Goal: Task Accomplishment & Management: Manage account settings

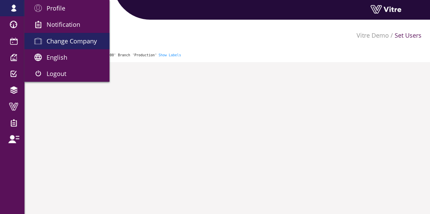
click at [50, 40] on span "Change Company" at bounding box center [72, 41] width 50 height 8
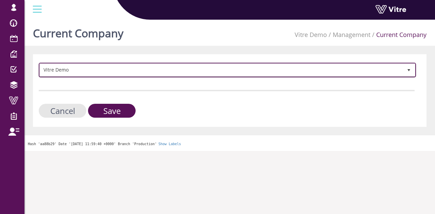
click at [120, 68] on span "Vitre Demo" at bounding box center [221, 70] width 363 height 12
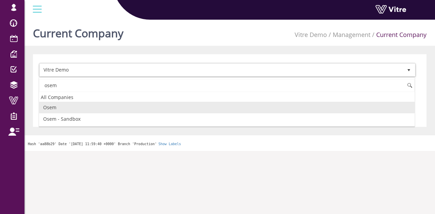
click at [88, 106] on li "Osem" at bounding box center [227, 108] width 376 height 12
type input "osem"
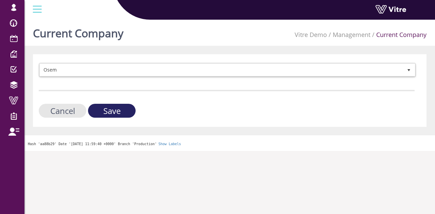
click at [112, 109] on input "Save" at bounding box center [112, 111] width 48 height 14
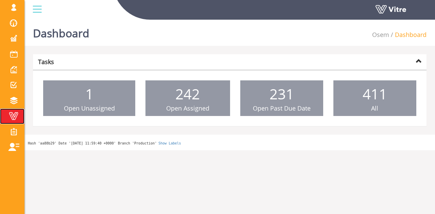
click at [13, 111] on link "Vitre" at bounding box center [12, 117] width 24 height 16
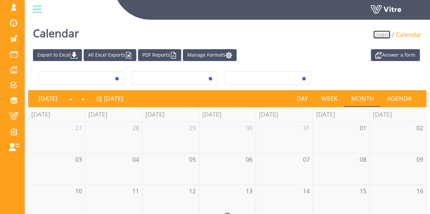
click at [387, 34] on link "Osem" at bounding box center [381, 35] width 17 height 8
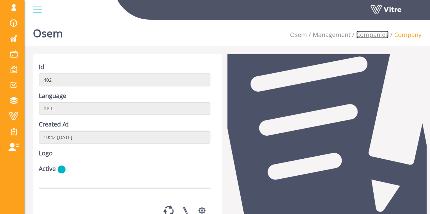
click at [363, 31] on link "Companies" at bounding box center [372, 35] width 32 height 8
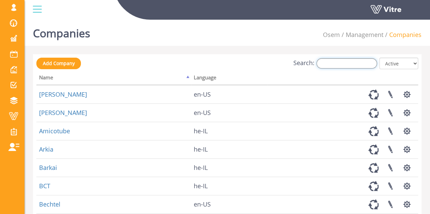
click at [334, 66] on input "Search:" at bounding box center [346, 63] width 61 height 10
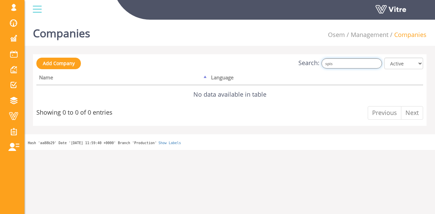
type input "spis"
click at [397, 67] on select "All Active Not Active" at bounding box center [403, 64] width 39 height 12
select select "0"
click at [385, 58] on select "All Active Not Active" at bounding box center [403, 64] width 39 height 12
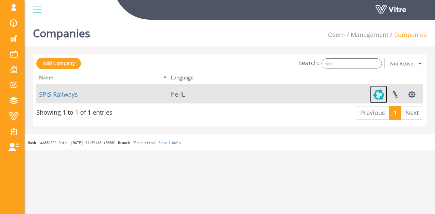
click at [380, 92] on link at bounding box center [378, 95] width 17 height 18
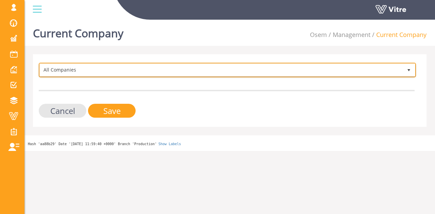
click at [111, 71] on span "All Companies" at bounding box center [221, 70] width 363 height 12
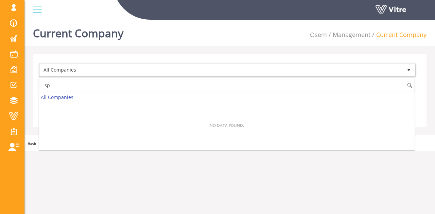
type input "s"
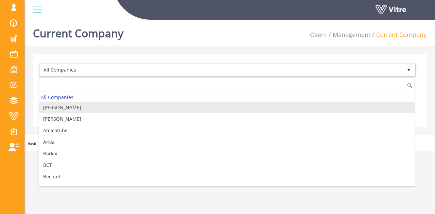
click at [350, 35] on li "Management" at bounding box center [349, 35] width 44 height 9
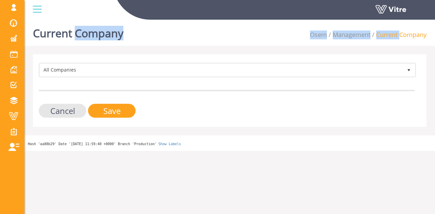
click at [350, 35] on li "Management" at bounding box center [349, 35] width 44 height 9
click at [368, 37] on li "Management" at bounding box center [349, 35] width 44 height 9
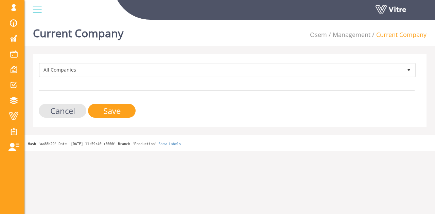
click at [351, 37] on li "Management" at bounding box center [349, 35] width 44 height 9
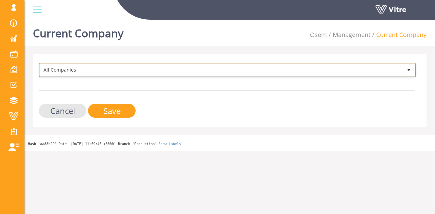
click at [122, 70] on span "All Companies" at bounding box center [221, 70] width 363 height 12
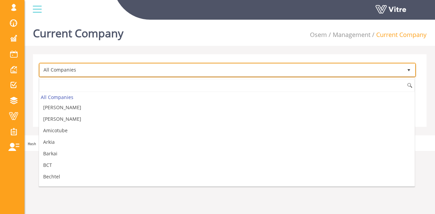
click at [122, 70] on span "All Companies" at bounding box center [221, 70] width 363 height 12
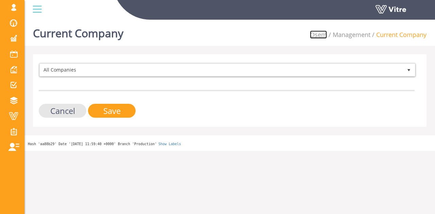
click at [320, 35] on link "Osem" at bounding box center [318, 35] width 17 height 8
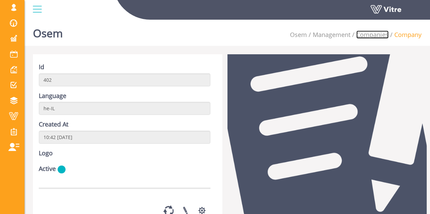
click at [359, 33] on link "Companies" at bounding box center [372, 35] width 32 height 8
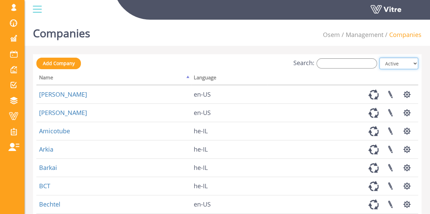
click at [396, 63] on select "All Active Not Active" at bounding box center [398, 64] width 39 height 12
select select "0"
click at [380, 58] on select "All Active Not Active" at bounding box center [398, 64] width 39 height 12
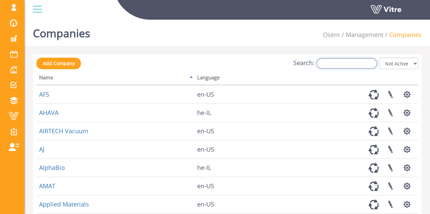
click at [334, 63] on input "Search:" at bounding box center [346, 63] width 61 height 10
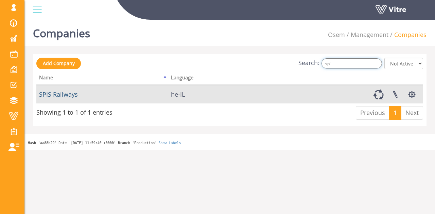
type input "spi"
click at [69, 91] on link "SPIS Railways" at bounding box center [58, 94] width 39 height 8
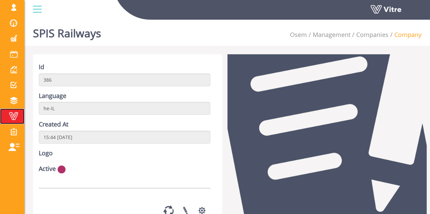
click at [15, 117] on span at bounding box center [13, 116] width 17 height 8
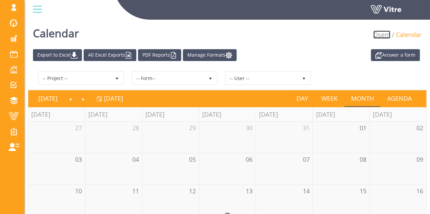
click at [386, 37] on link "Osem" at bounding box center [381, 35] width 17 height 8
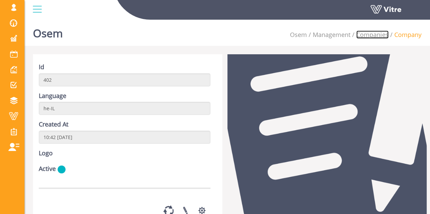
click at [378, 35] on link "Companies" at bounding box center [372, 35] width 32 height 8
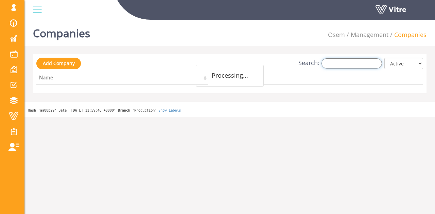
click at [370, 60] on input "Search:" at bounding box center [352, 63] width 61 height 10
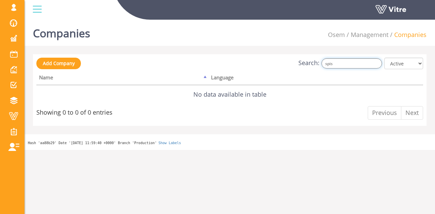
type input "spis"
drag, startPoint x: 400, startPoint y: 61, endPoint x: 404, endPoint y: 68, distance: 7.9
click at [400, 61] on select "All Active Not Active" at bounding box center [403, 64] width 39 height 12
select select "0"
click at [385, 58] on select "All Active Not Active" at bounding box center [403, 64] width 39 height 12
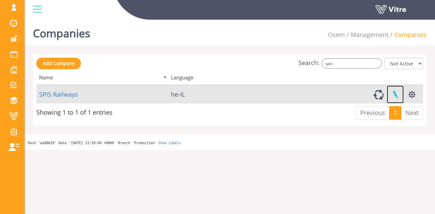
click at [396, 91] on link at bounding box center [395, 95] width 17 height 18
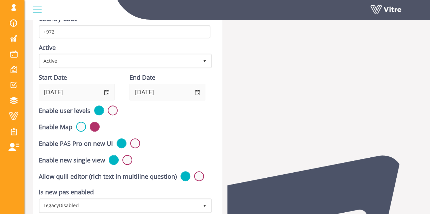
scroll to position [170, 0]
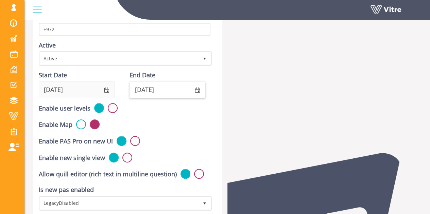
click at [196, 89] on span "select" at bounding box center [197, 90] width 5 height 5
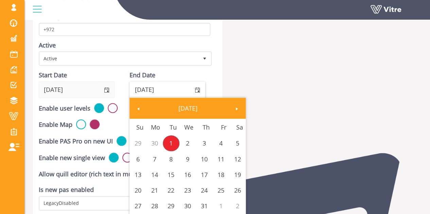
drag, startPoint x: 168, startPoint y: 89, endPoint x: 133, endPoint y: 88, distance: 34.7
click at [134, 89] on input "01/07/2025" at bounding box center [159, 90] width 59 height 16
click at [315, 85] on div at bounding box center [327, 129] width 200 height 490
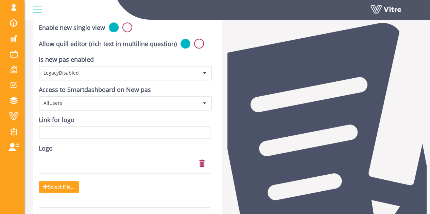
scroll to position [362, 0]
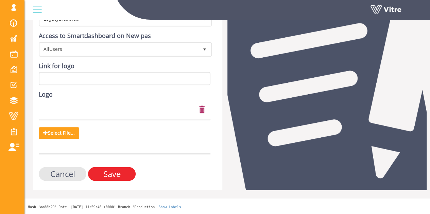
click at [118, 173] on input "Save" at bounding box center [112, 174] width 48 height 14
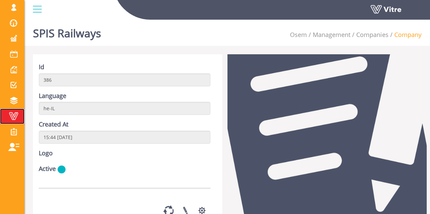
click at [10, 117] on span at bounding box center [13, 116] width 17 height 8
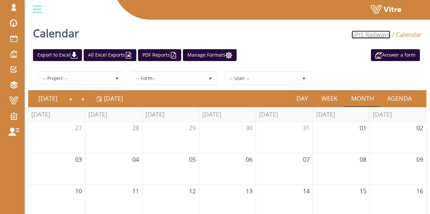
click at [386, 35] on link "SPIS Railways" at bounding box center [370, 35] width 39 height 8
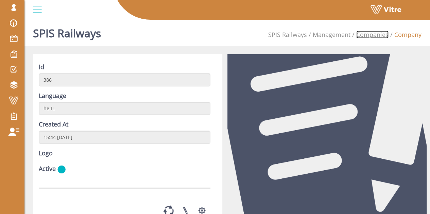
click at [374, 37] on link "Companies" at bounding box center [372, 35] width 32 height 8
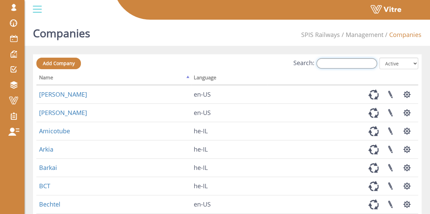
click at [362, 66] on input "Search:" at bounding box center [346, 63] width 61 height 10
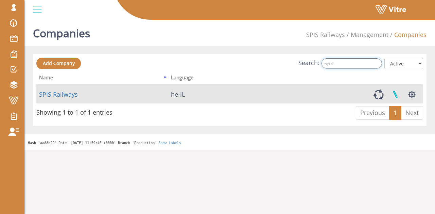
type input "spis"
click at [397, 93] on link at bounding box center [395, 95] width 17 height 18
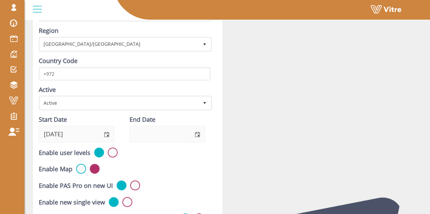
scroll to position [136, 0]
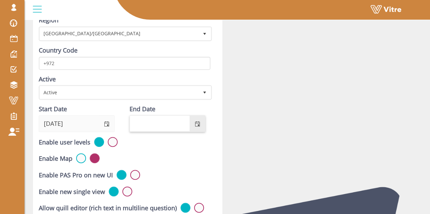
click at [184, 120] on input "End Date" at bounding box center [159, 124] width 59 height 16
click at [196, 126] on span "select" at bounding box center [197, 124] width 5 height 5
click at [300, 137] on div at bounding box center [327, 163] width 200 height 490
click at [198, 127] on span "select" at bounding box center [197, 124] width 5 height 5
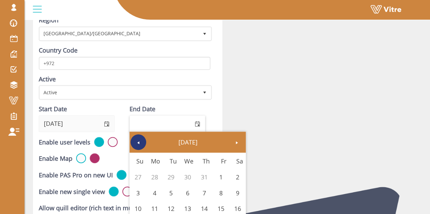
click at [143, 144] on link "Previous" at bounding box center [139, 143] width 16 height 16
click at [173, 178] on link "1" at bounding box center [171, 178] width 17 height 16
type input "01/07/2025"
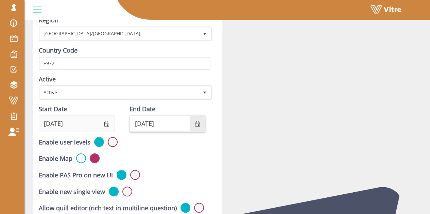
click at [248, 136] on div at bounding box center [327, 163] width 200 height 490
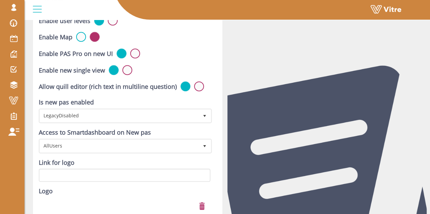
scroll to position [362, 0]
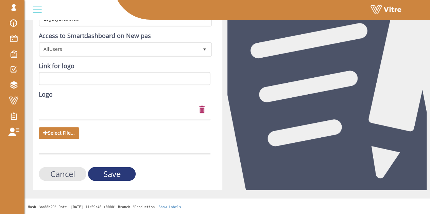
click at [124, 180] on input "Save" at bounding box center [112, 174] width 48 height 14
click at [125, 175] on input "Save" at bounding box center [112, 174] width 48 height 14
